Goal: Navigation & Orientation: Find specific page/section

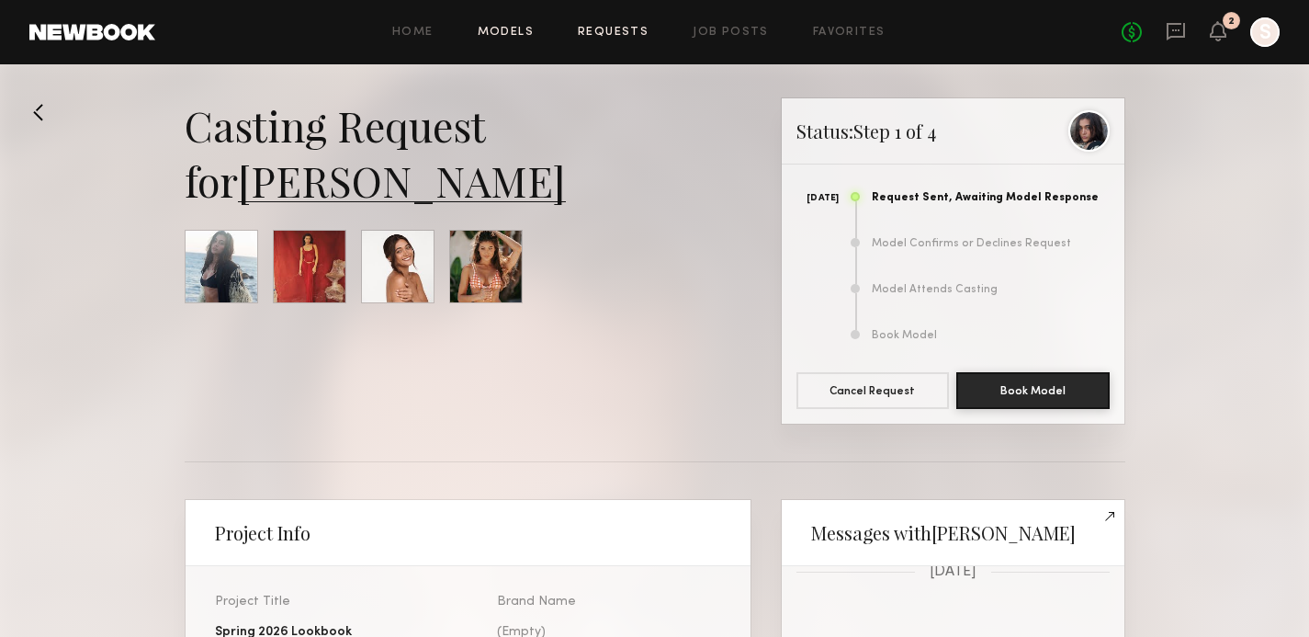
click at [504, 37] on link "Models" at bounding box center [506, 33] width 56 height 12
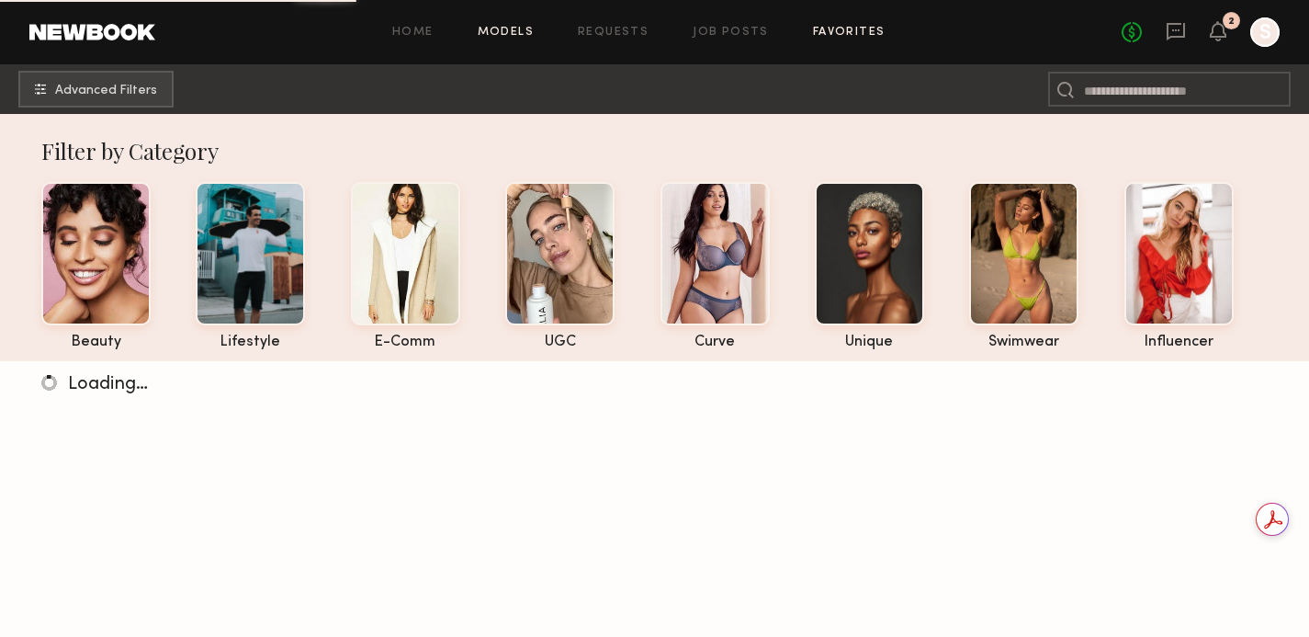
click at [838, 33] on link "Favorites" at bounding box center [849, 33] width 73 height 12
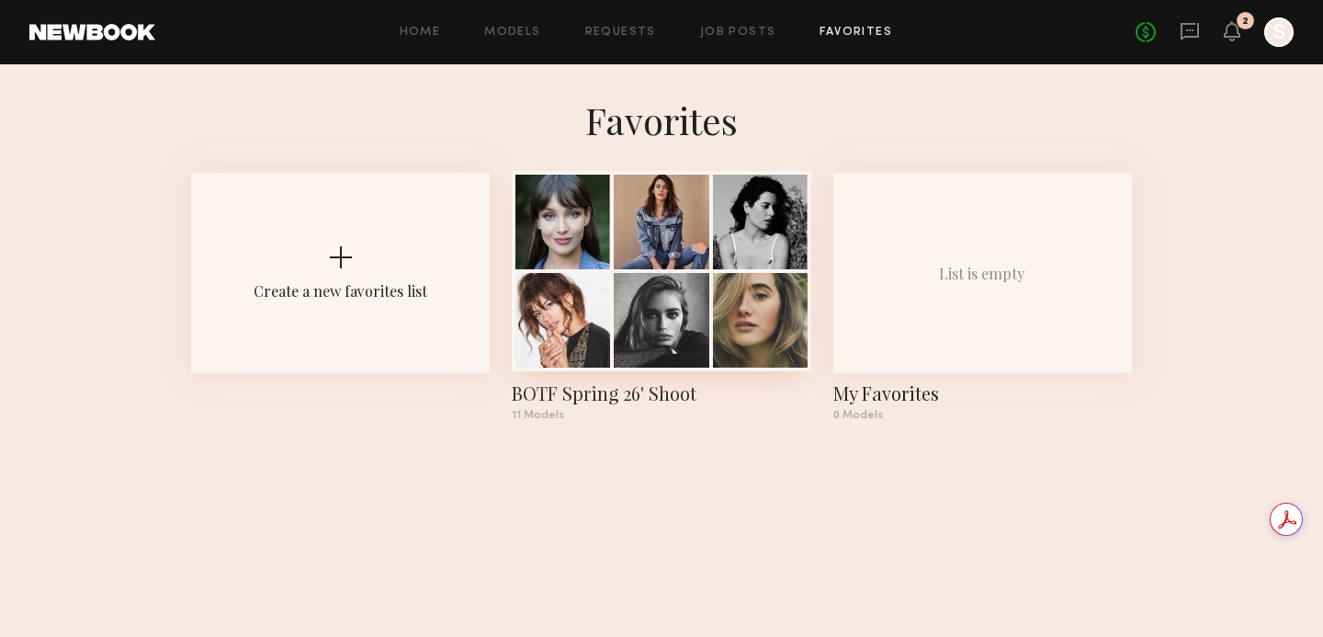
click at [745, 268] on div at bounding box center [760, 222] width 95 height 95
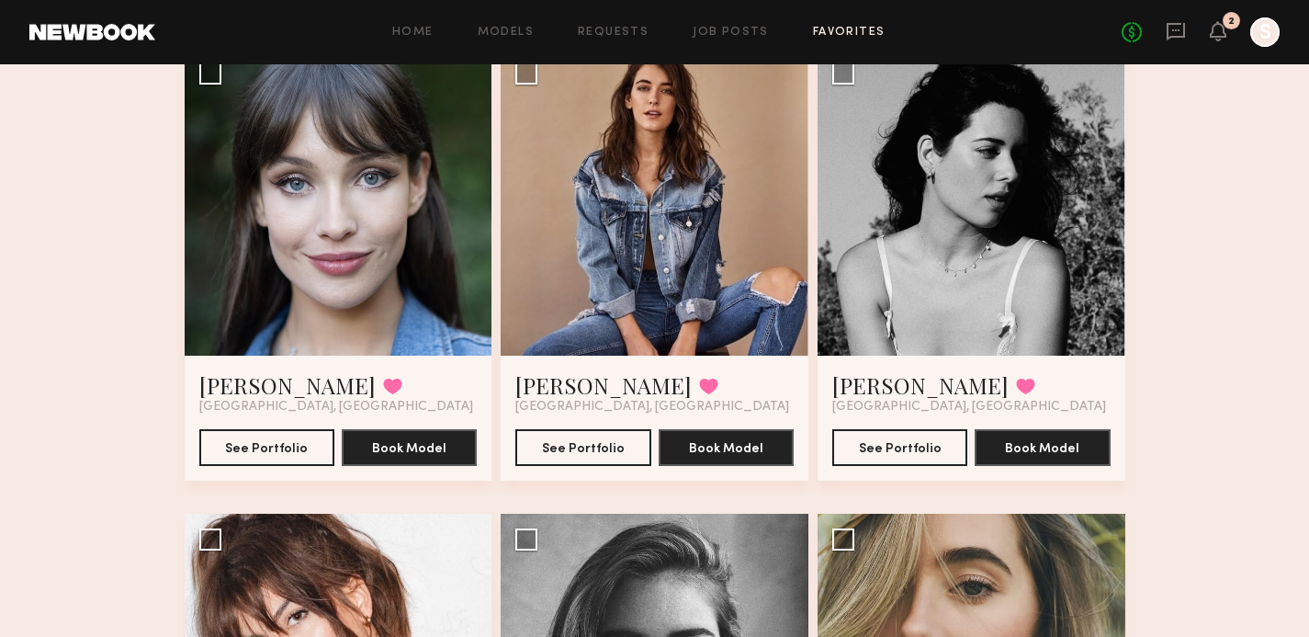
scroll to position [144, 0]
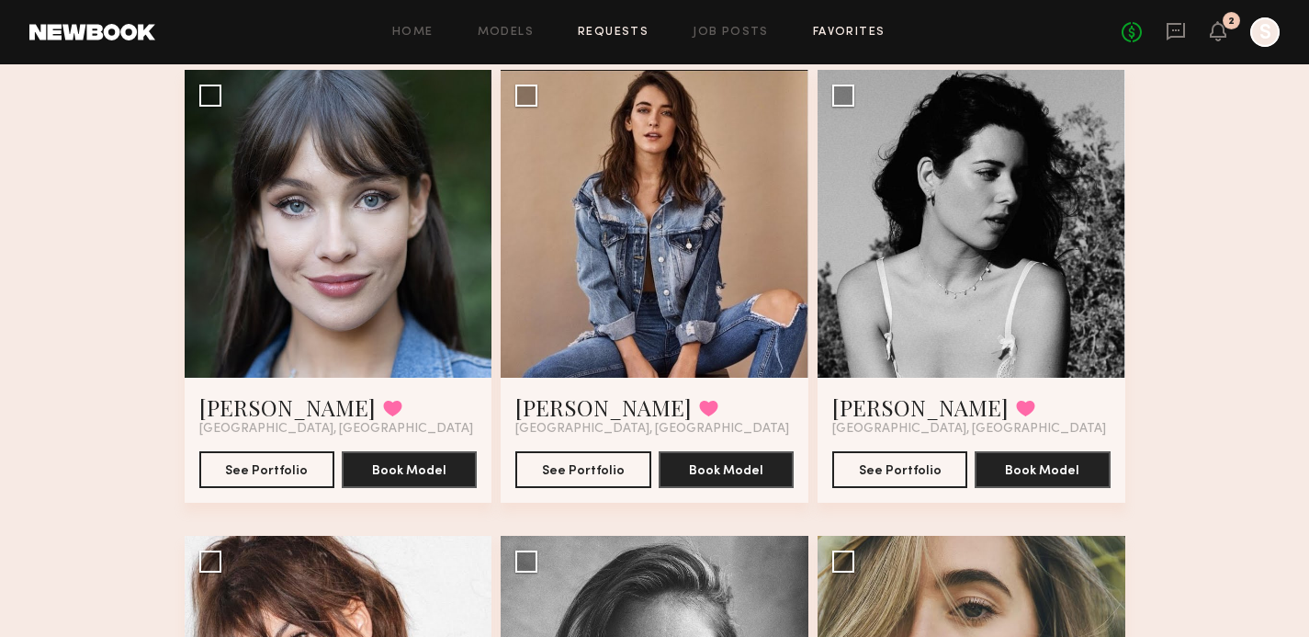
click at [611, 29] on link "Requests" at bounding box center [613, 33] width 71 height 12
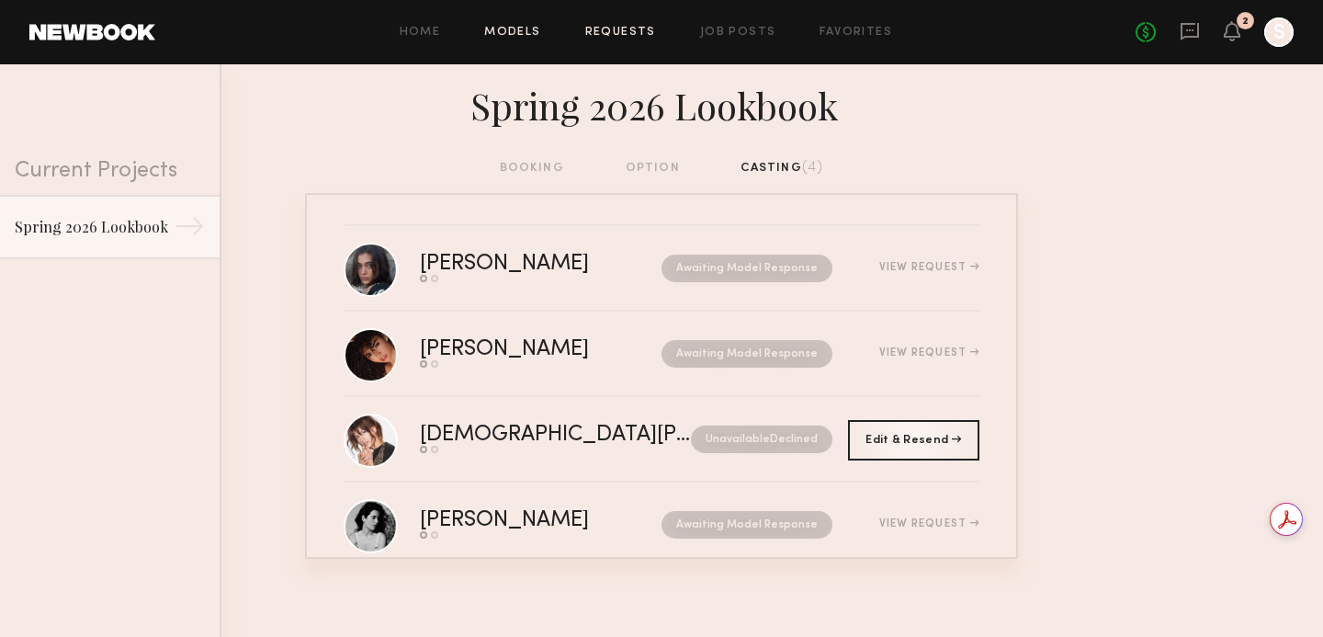
click at [522, 28] on link "Models" at bounding box center [512, 33] width 56 height 12
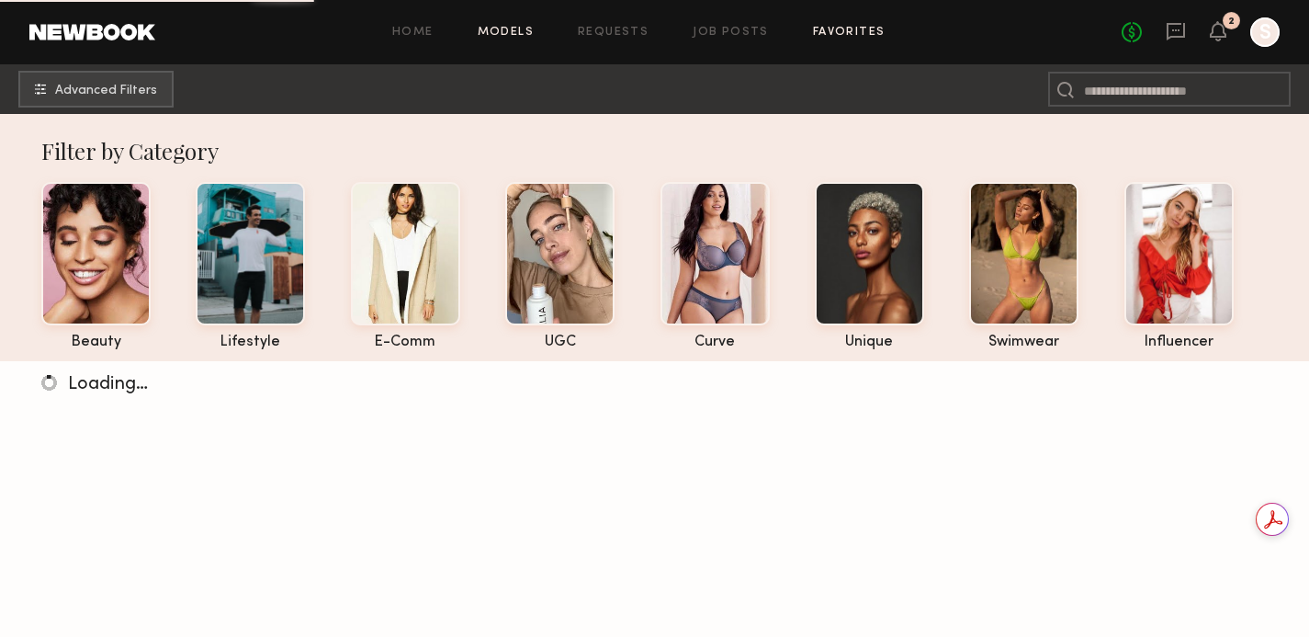
click at [856, 30] on link "Favorites" at bounding box center [849, 33] width 73 height 12
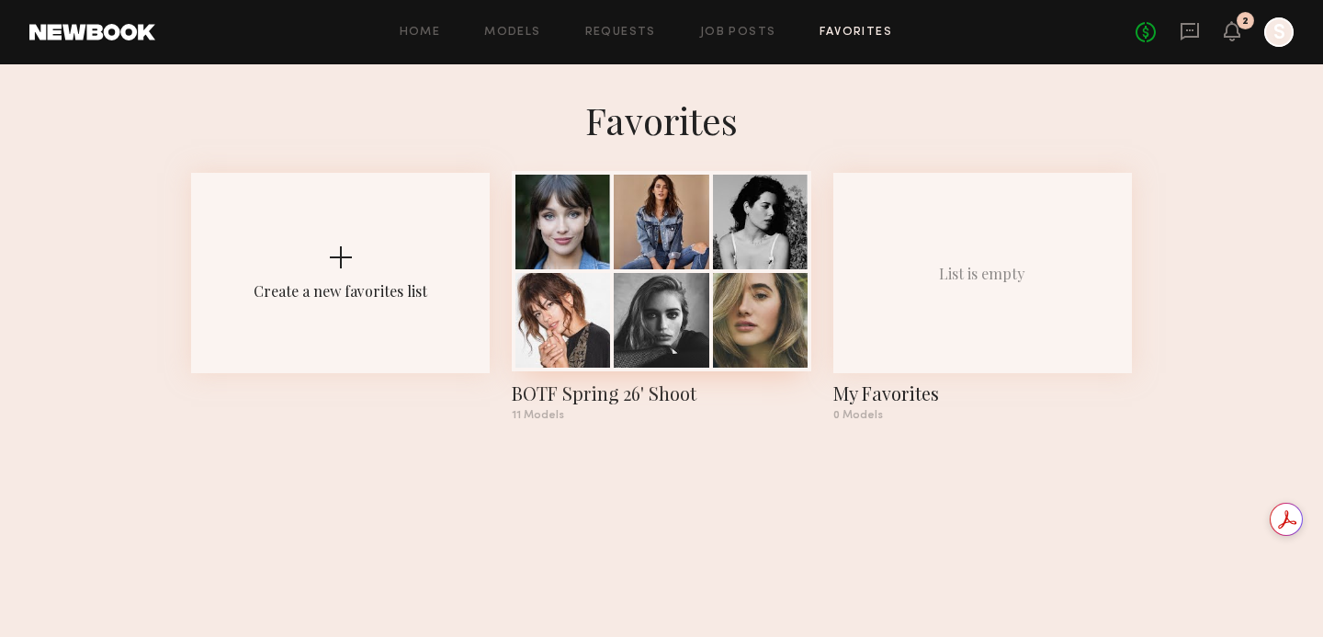
click at [659, 253] on div at bounding box center [661, 222] width 95 height 95
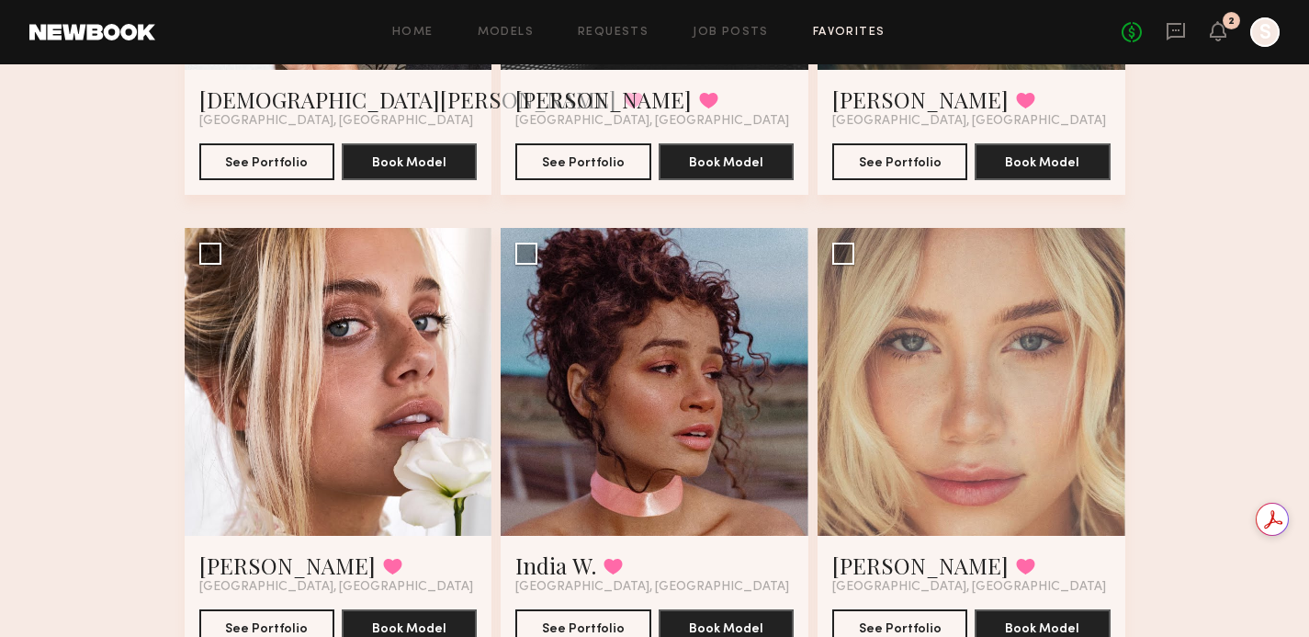
scroll to position [928, 0]
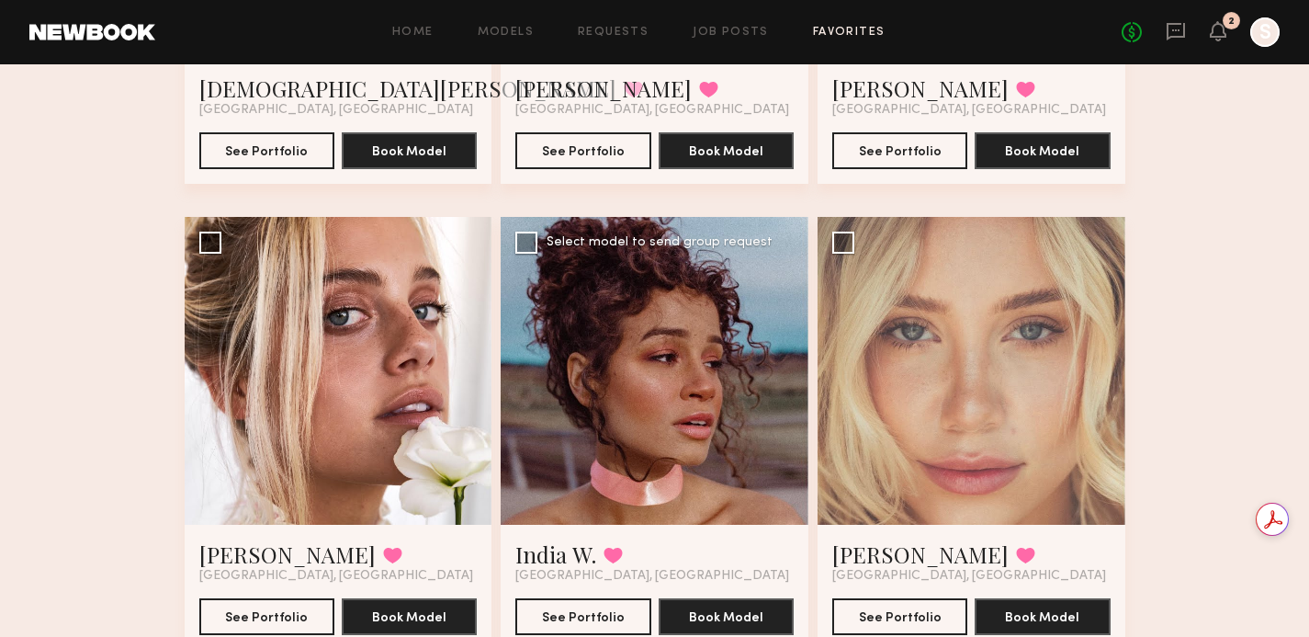
click at [695, 446] on div at bounding box center [655, 371] width 308 height 308
click at [582, 612] on button "See Portfolio" at bounding box center [583, 615] width 135 height 37
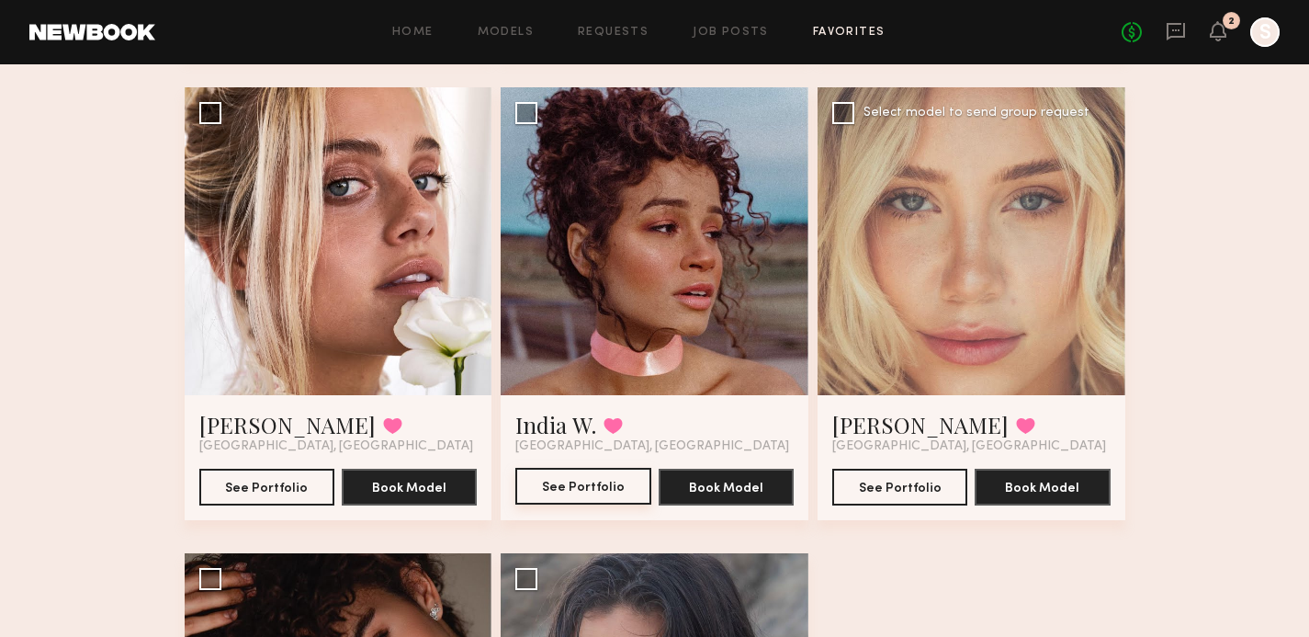
scroll to position [1028, 0]
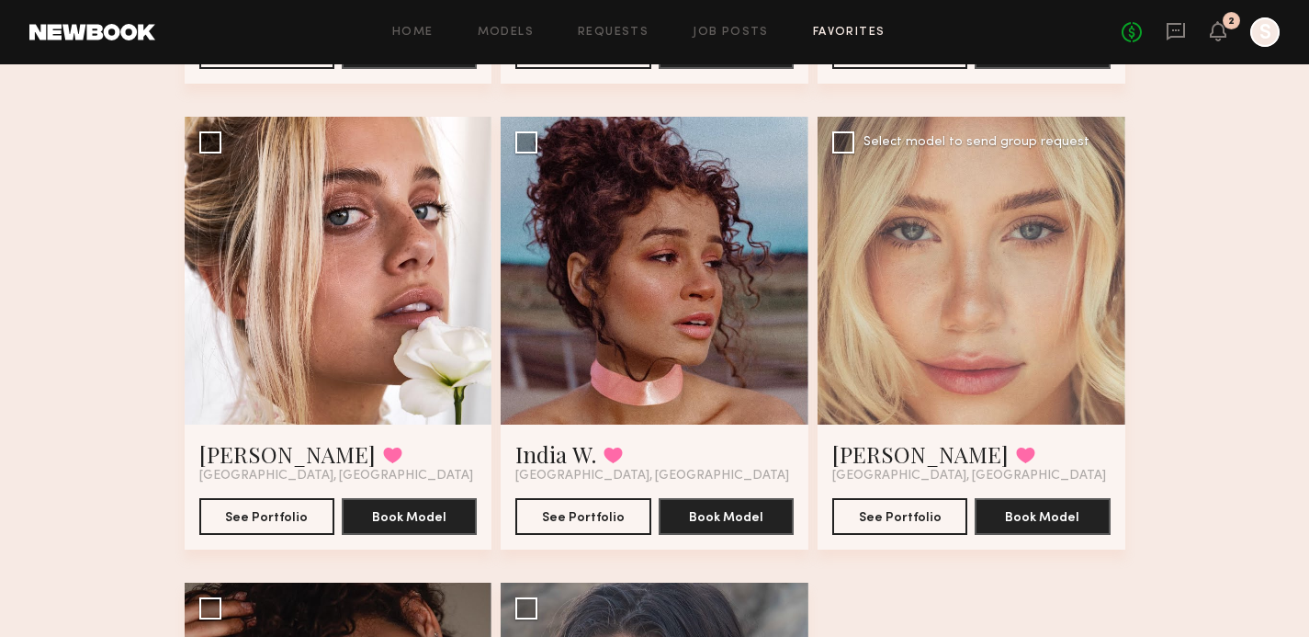
click at [987, 333] on div at bounding box center [972, 271] width 308 height 308
click at [901, 524] on button "See Portfolio" at bounding box center [900, 515] width 135 height 37
click at [414, 302] on div at bounding box center [339, 271] width 308 height 308
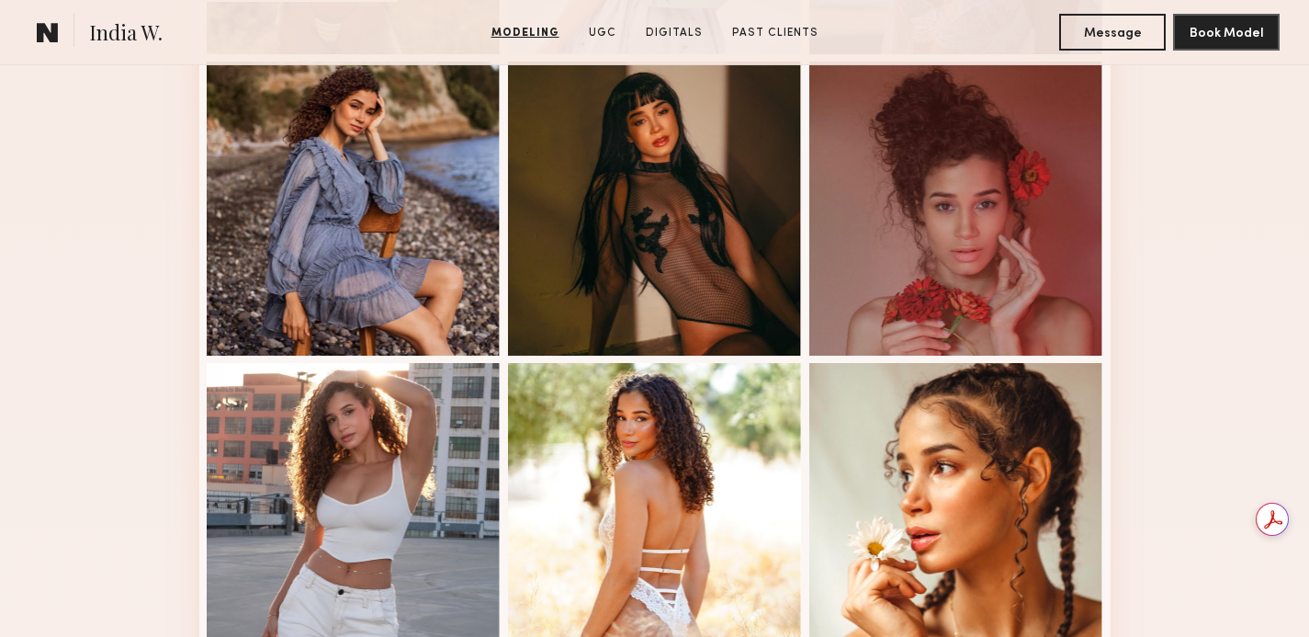
scroll to position [809, 0]
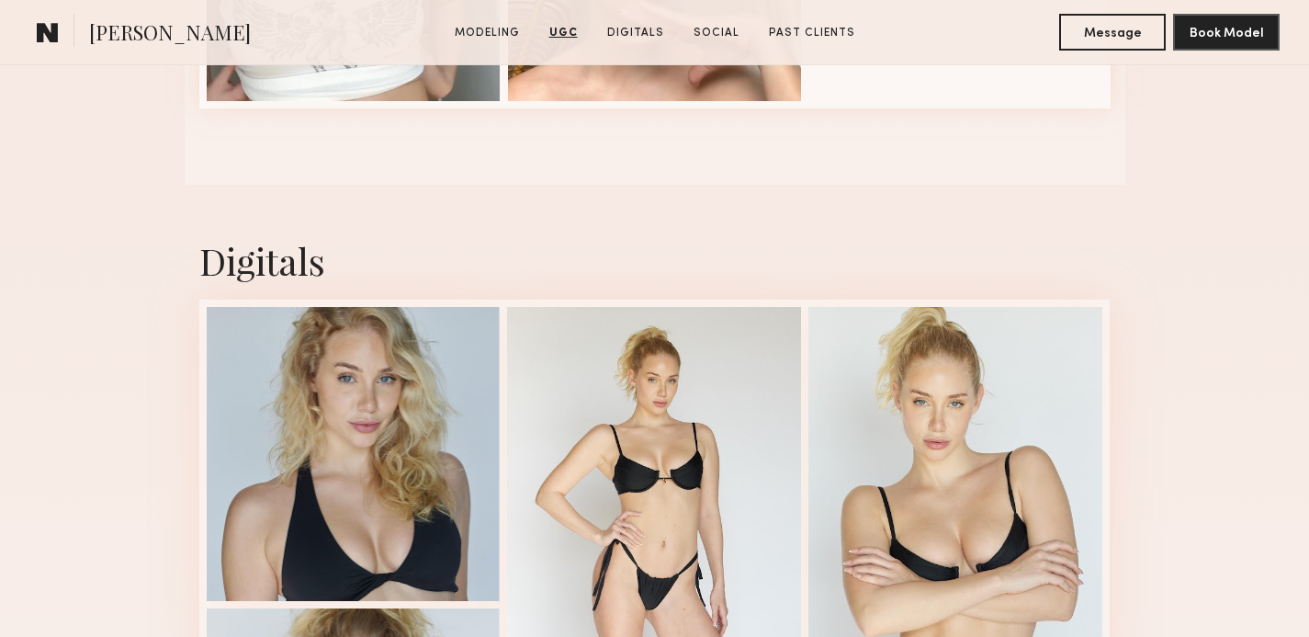
scroll to position [3258, 0]
